Goal: Information Seeking & Learning: Learn about a topic

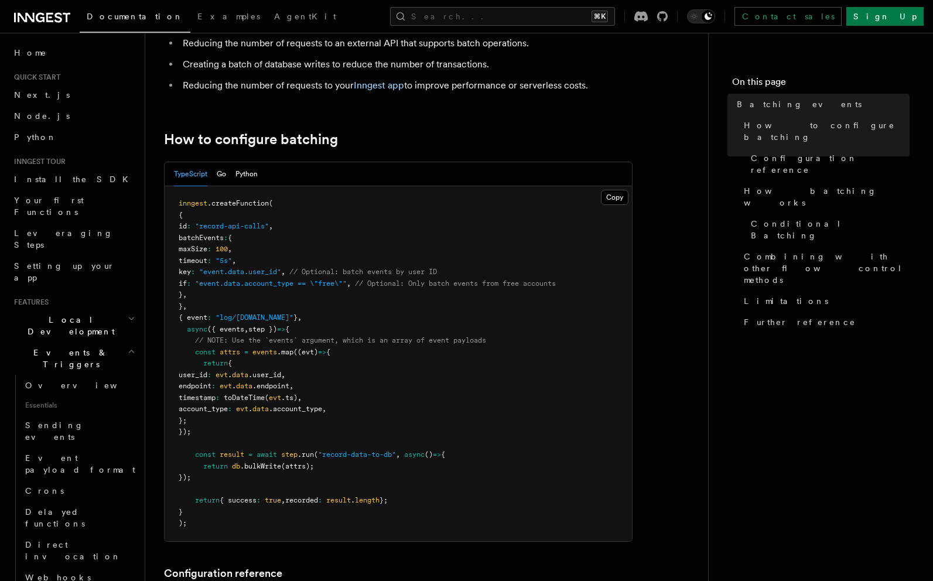
scroll to position [164, 0]
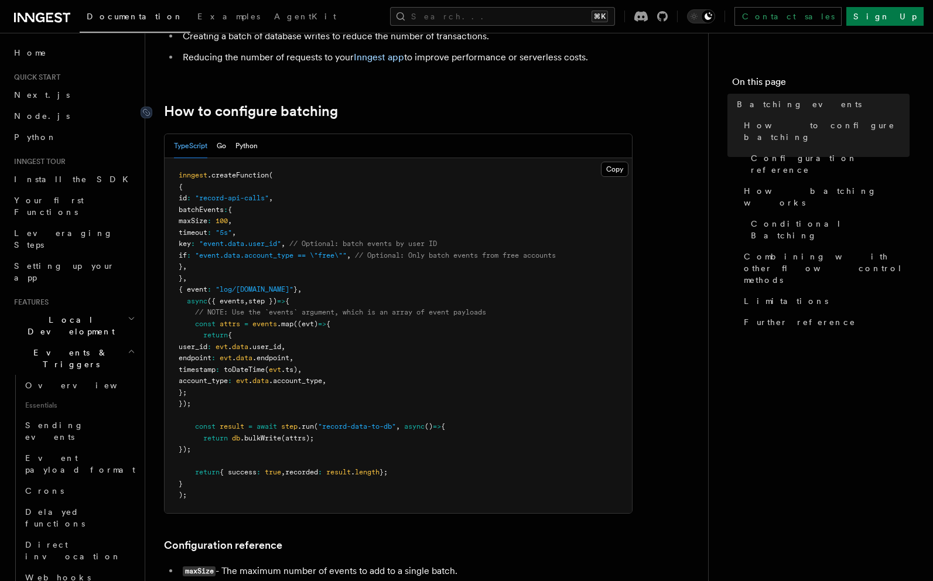
click at [308, 114] on link "How to configure batching" at bounding box center [251, 111] width 174 height 16
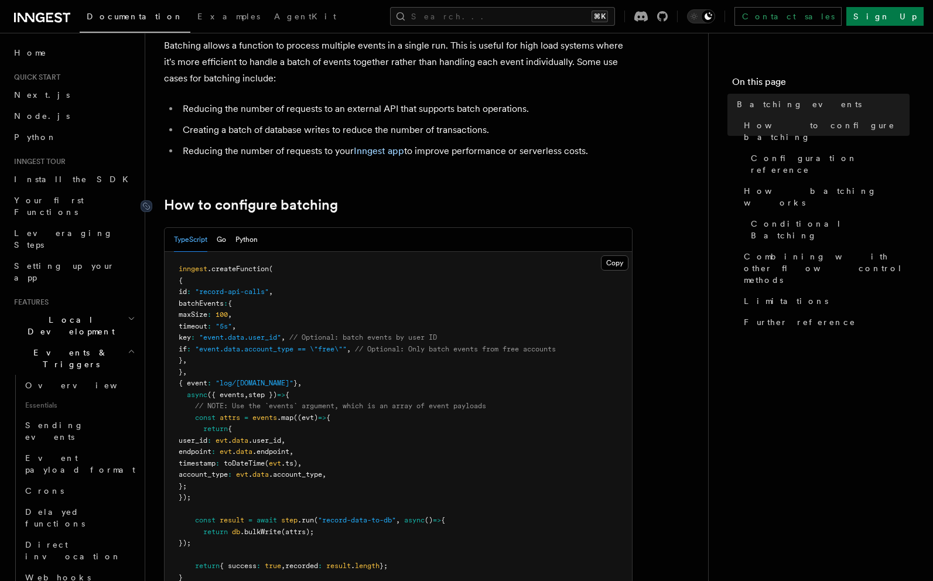
scroll to position [47, 0]
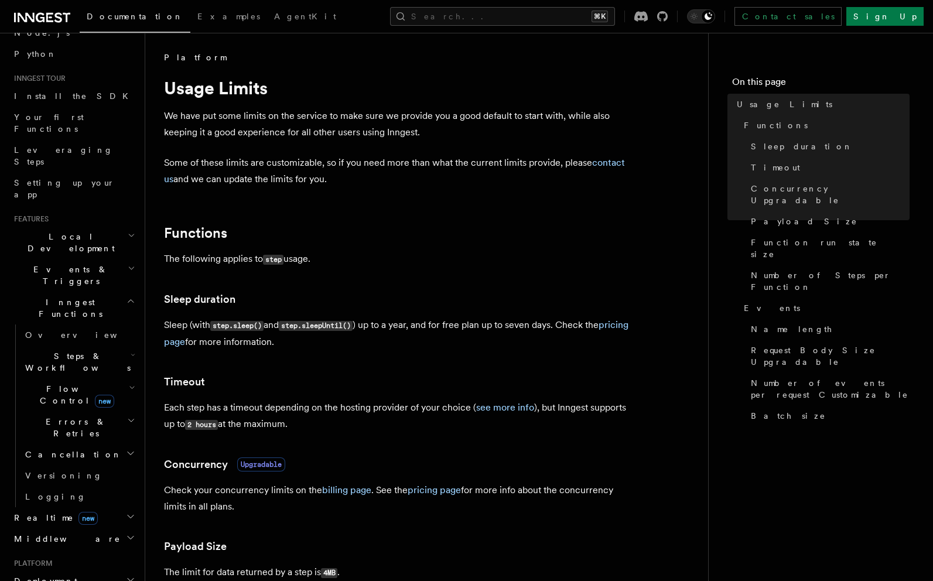
scroll to position [100, 0]
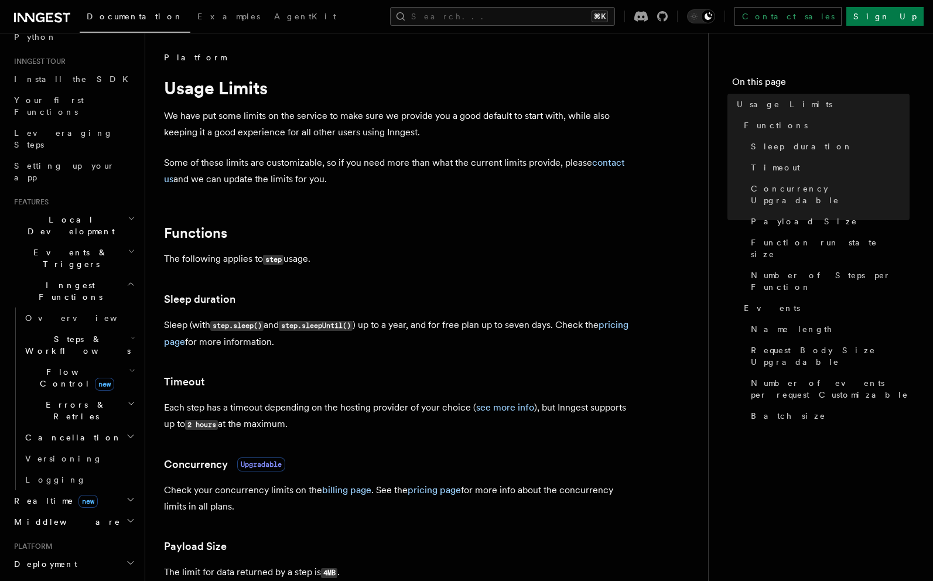
click at [47, 558] on span "Deployment" at bounding box center [43, 564] width 68 height 12
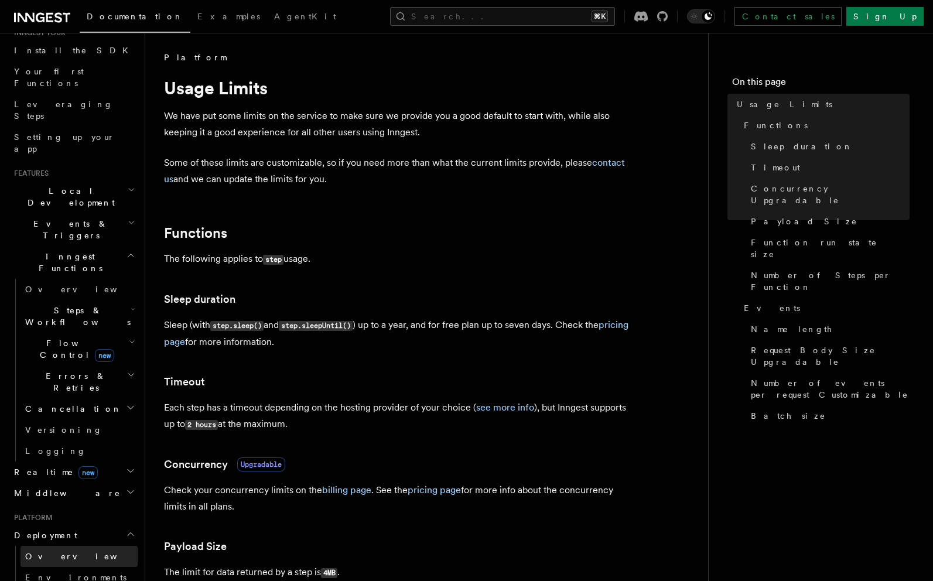
scroll to position [134, 0]
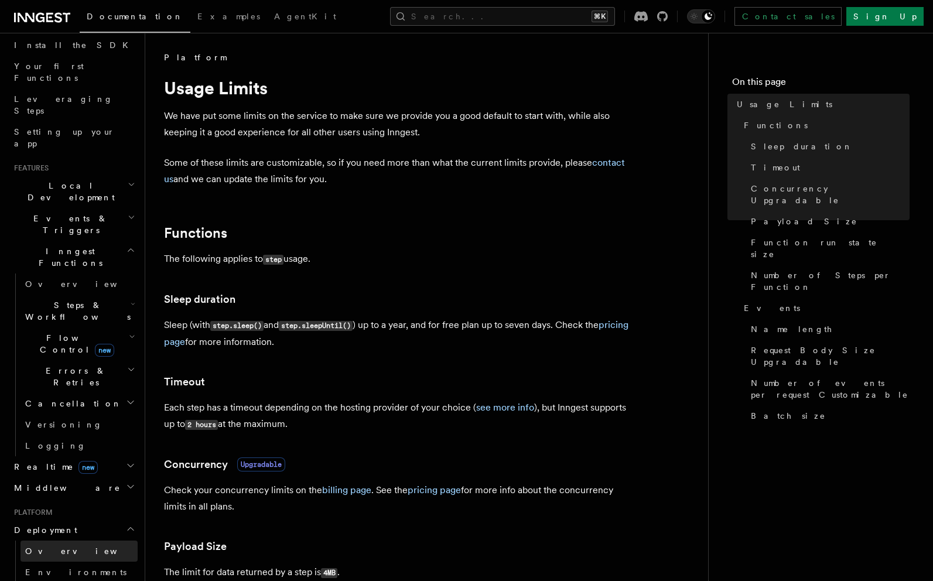
click at [75, 541] on link "Overview" at bounding box center [79, 551] width 117 height 21
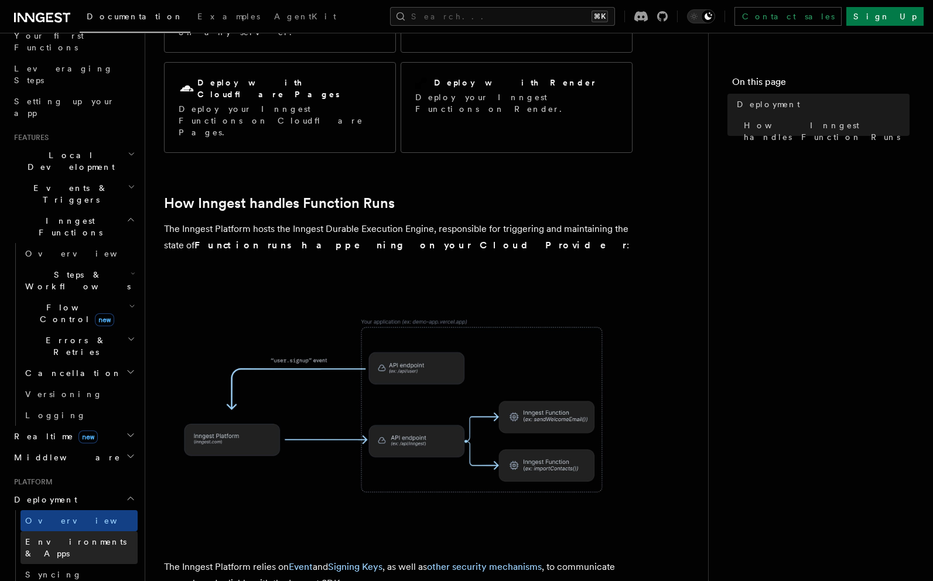
scroll to position [188, 0]
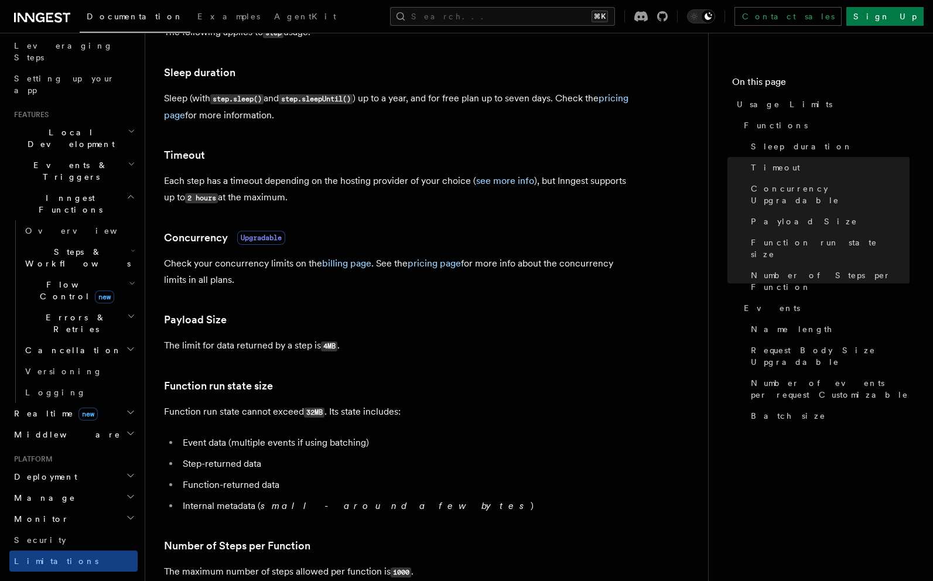
scroll to position [145, 0]
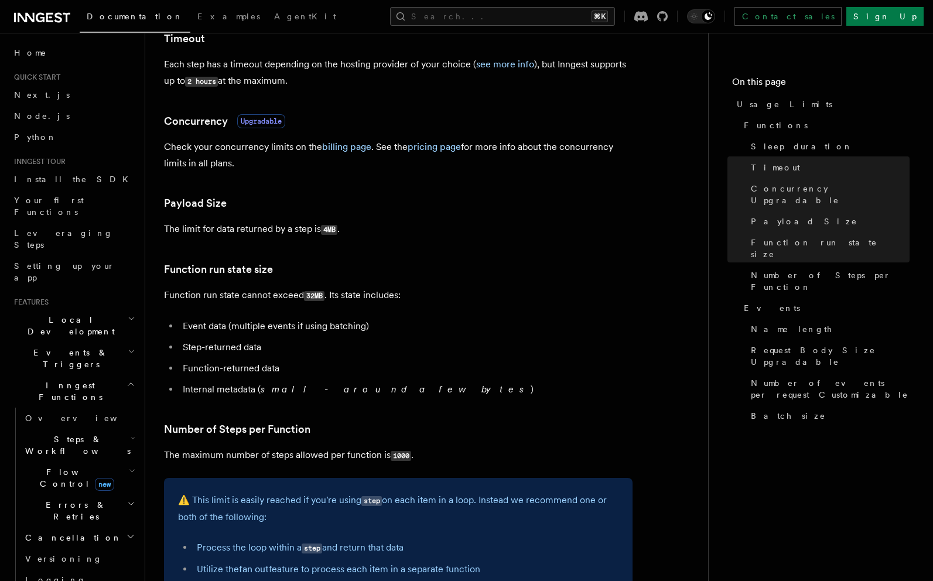
scroll to position [352, 0]
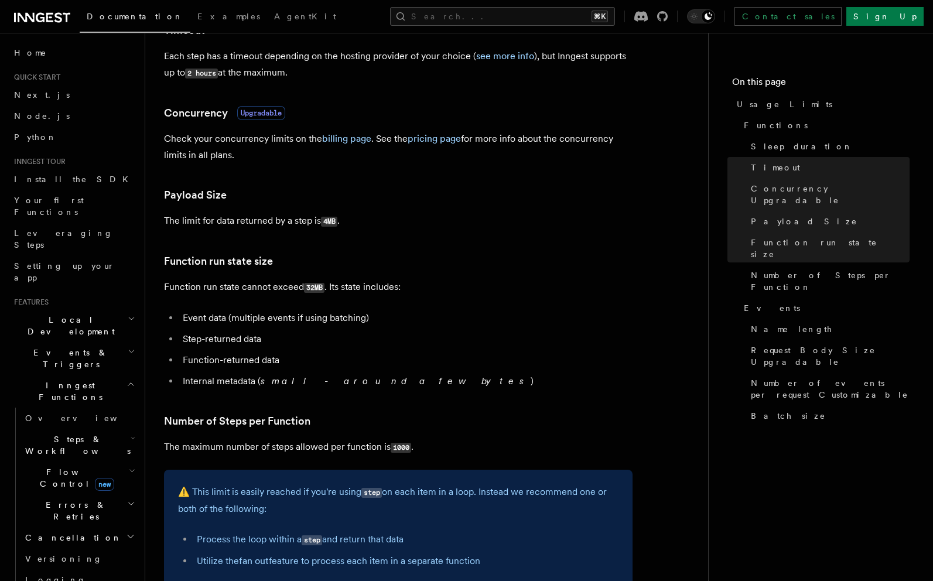
click at [311, 288] on code "32MB" at bounding box center [314, 288] width 21 height 10
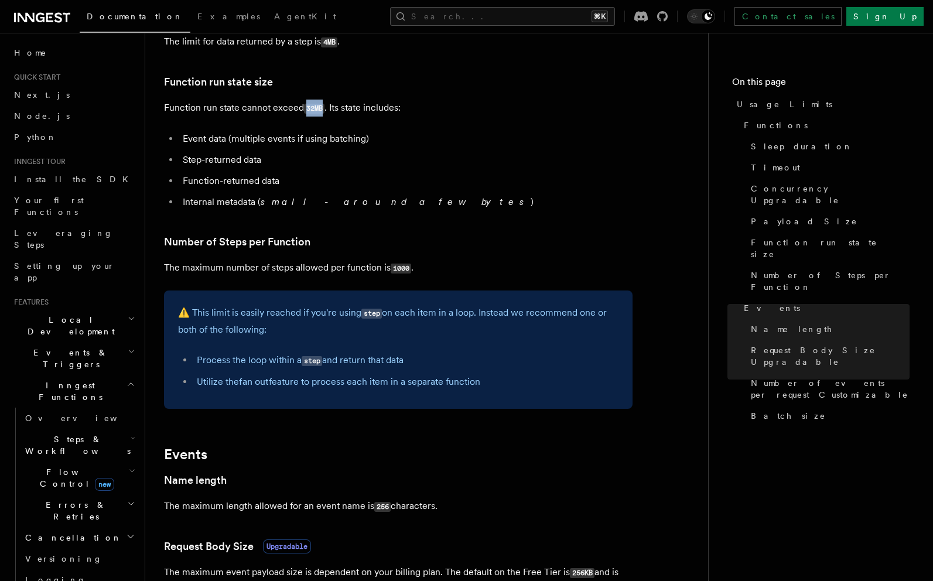
scroll to position [268, 0]
